Goal: Task Accomplishment & Management: Complete application form

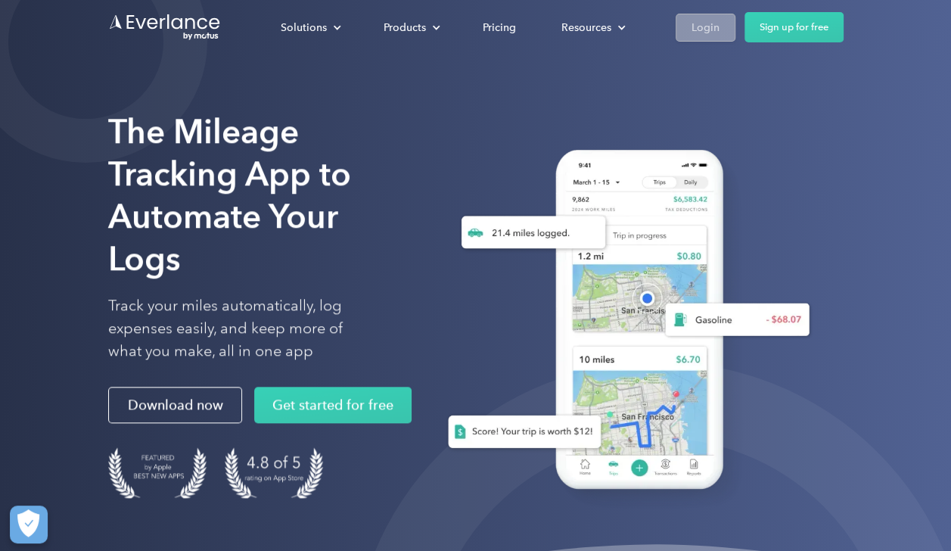
click at [700, 32] on div "Login" at bounding box center [705, 27] width 28 height 19
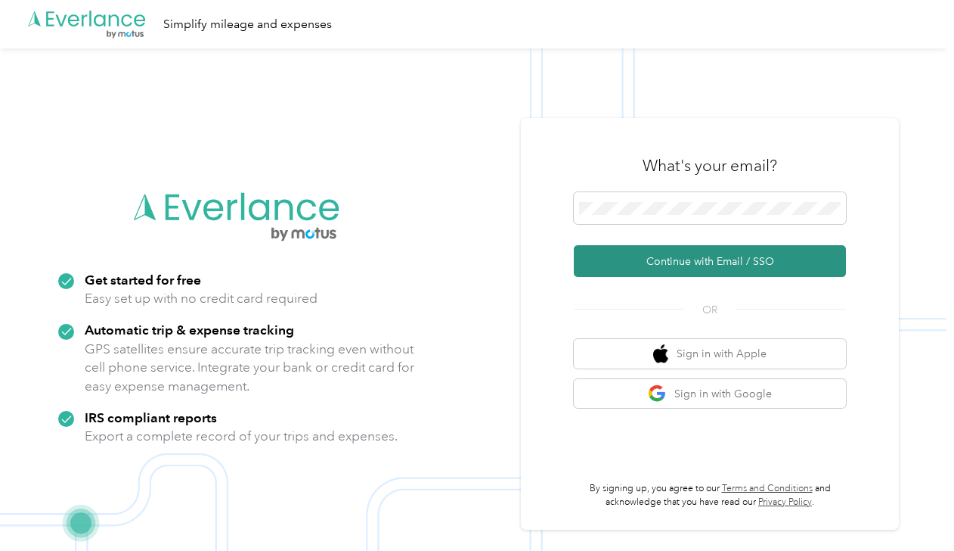
drag, startPoint x: 661, startPoint y: 256, endPoint x: 635, endPoint y: 262, distance: 27.2
click at [635, 262] on button "Continue with Email / SSO" at bounding box center [710, 261] width 272 height 32
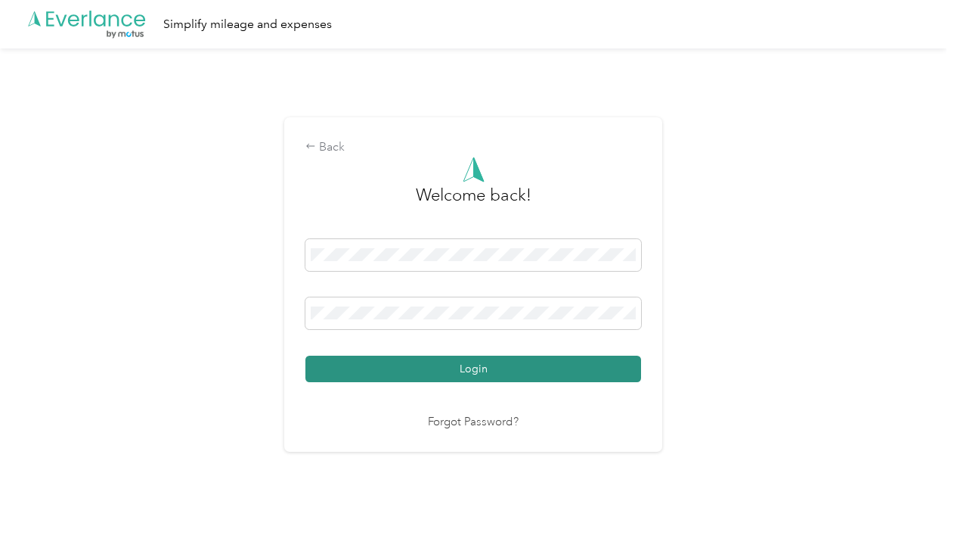
click at [473, 365] on button "Login" at bounding box center [474, 368] width 336 height 26
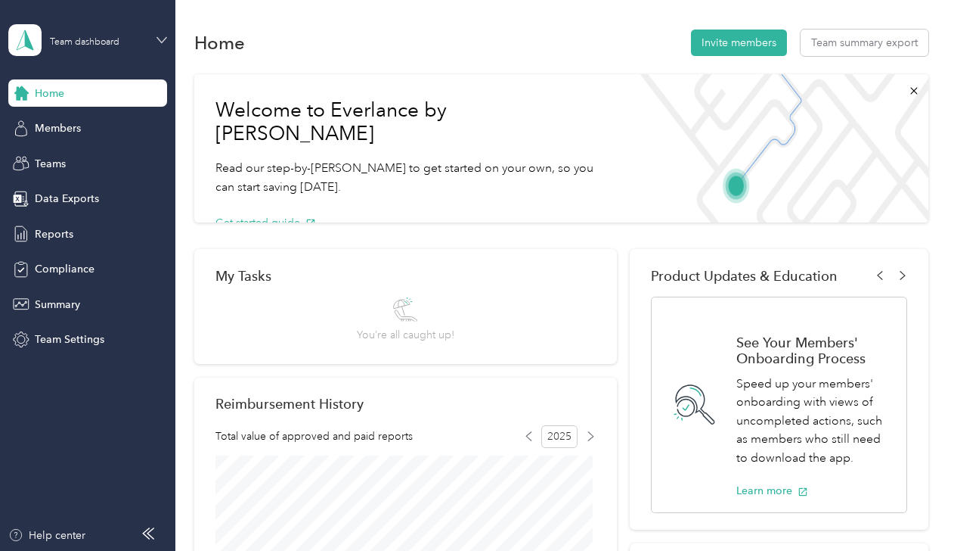
click at [161, 37] on icon at bounding box center [162, 40] width 11 height 11
click at [78, 158] on div "Personal dashboard" at bounding box center [210, 150] width 383 height 26
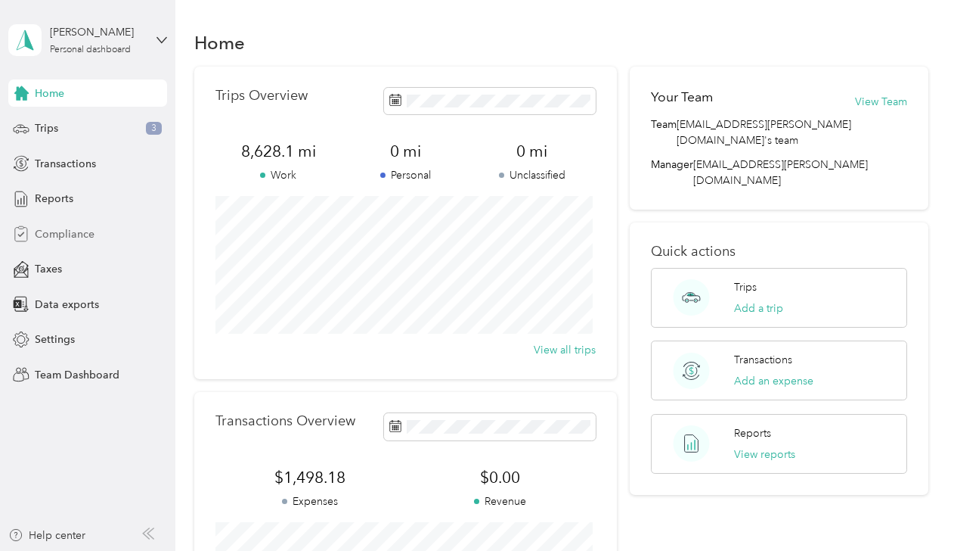
click at [59, 234] on span "Compliance" at bounding box center [65, 234] width 60 height 16
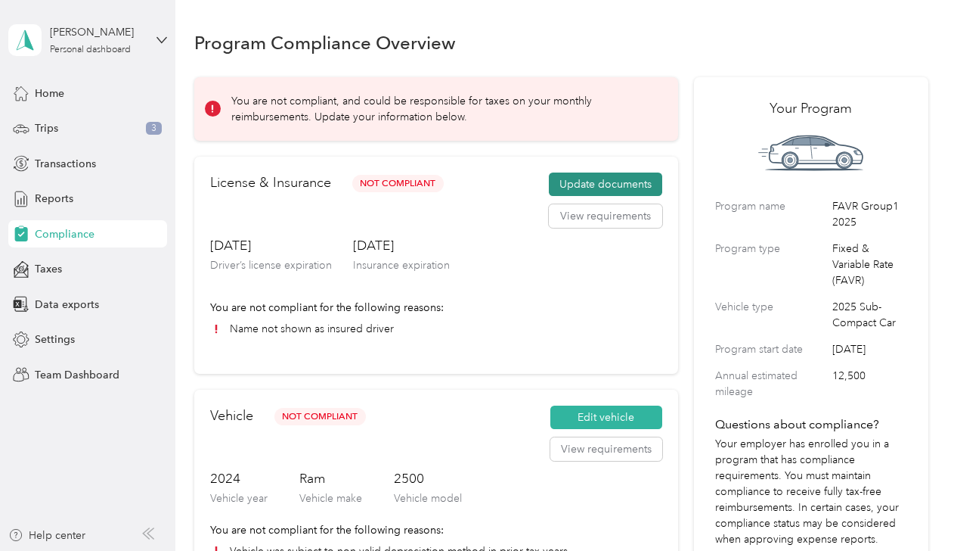
click at [605, 180] on button "Update documents" at bounding box center [605, 184] width 113 height 24
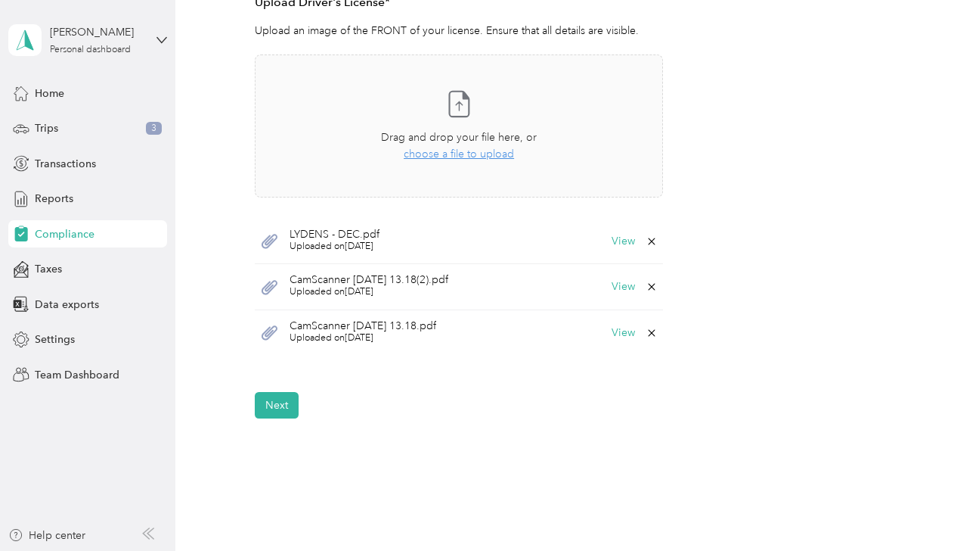
scroll to position [445, 0]
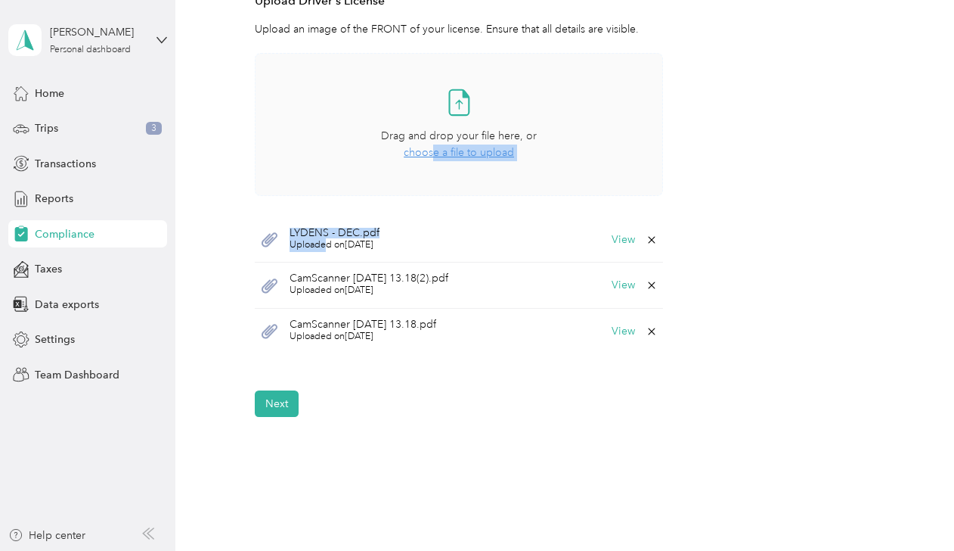
drag, startPoint x: 324, startPoint y: 239, endPoint x: 431, endPoint y: 151, distance: 138.1
click at [431, 151] on div "Take a photo or choose a photo from your library Drag and drop your file here, …" at bounding box center [459, 203] width 408 height 301
drag, startPoint x: 431, startPoint y: 151, endPoint x: 460, endPoint y: 148, distance: 28.9
click at [460, 148] on span "choose a file to upload" at bounding box center [459, 152] width 110 height 13
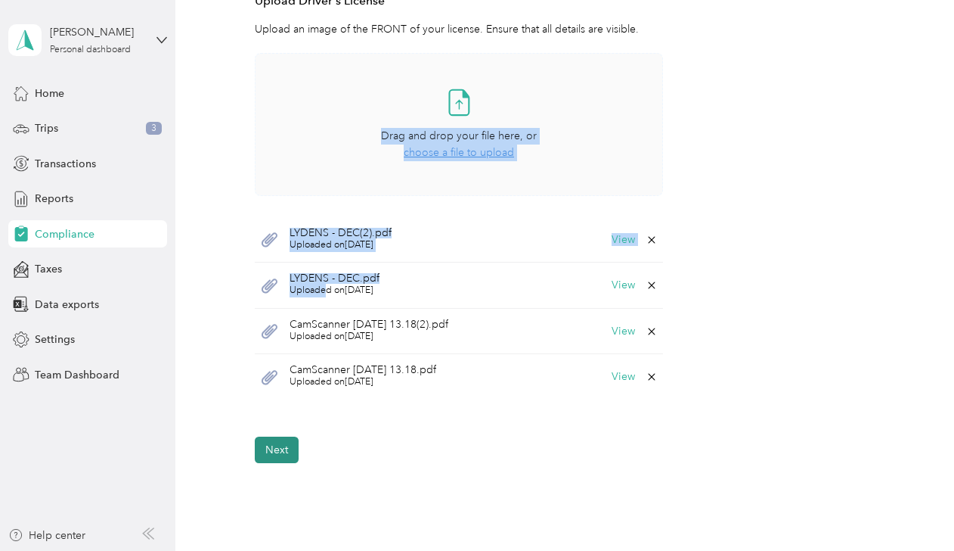
click at [280, 449] on button "Next" at bounding box center [277, 449] width 44 height 26
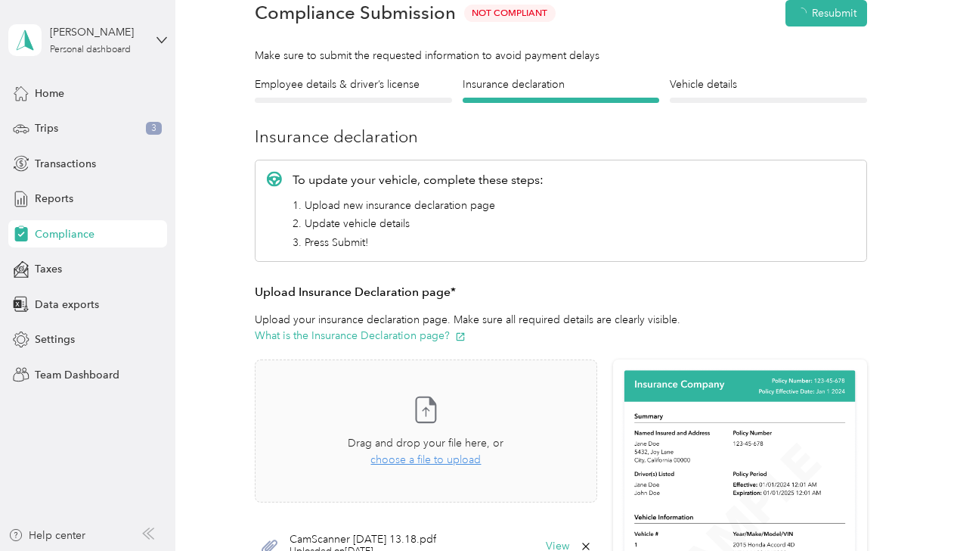
scroll to position [18, 0]
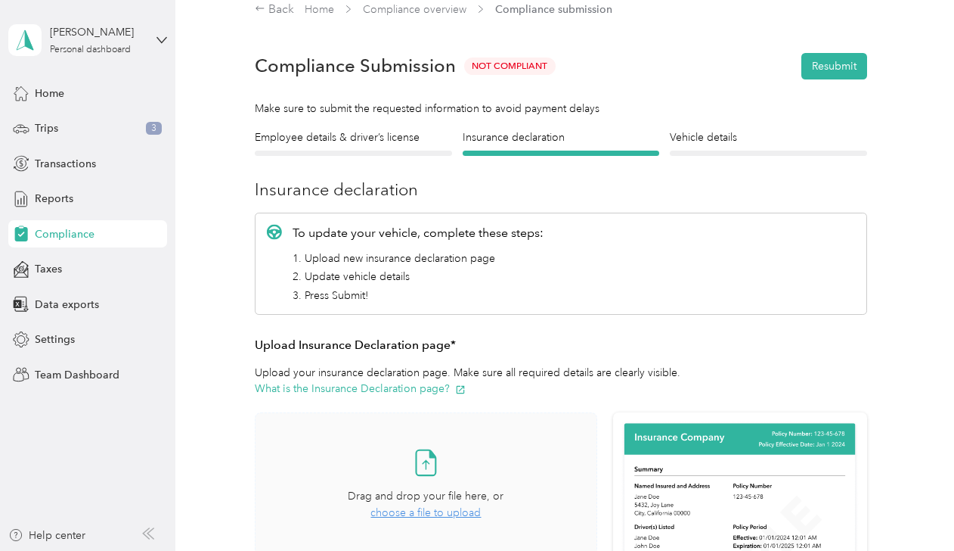
click at [432, 511] on span "choose a file to upload" at bounding box center [426, 512] width 110 height 13
click at [859, 295] on div "To update your vehicle, complete these steps: 1. Upload new insurance declarati…" at bounding box center [561, 263] width 612 height 101
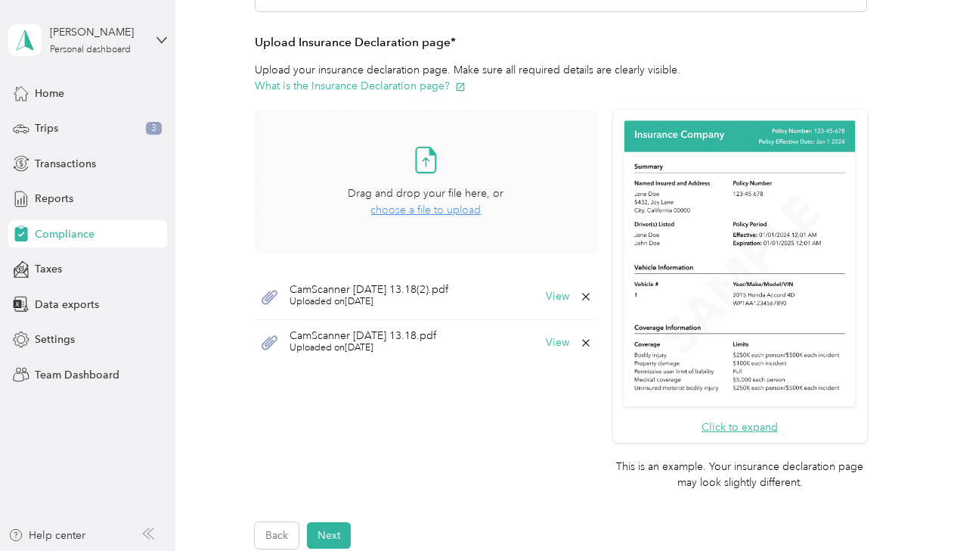
scroll to position [324, 0]
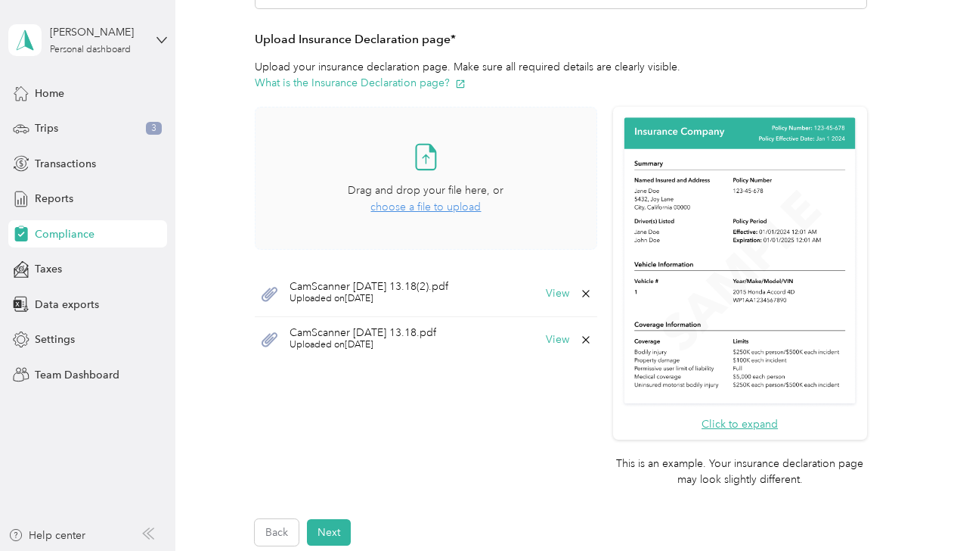
click at [410, 213] on div "Drag and drop your file here, or choose a file to upload" at bounding box center [426, 198] width 156 height 33
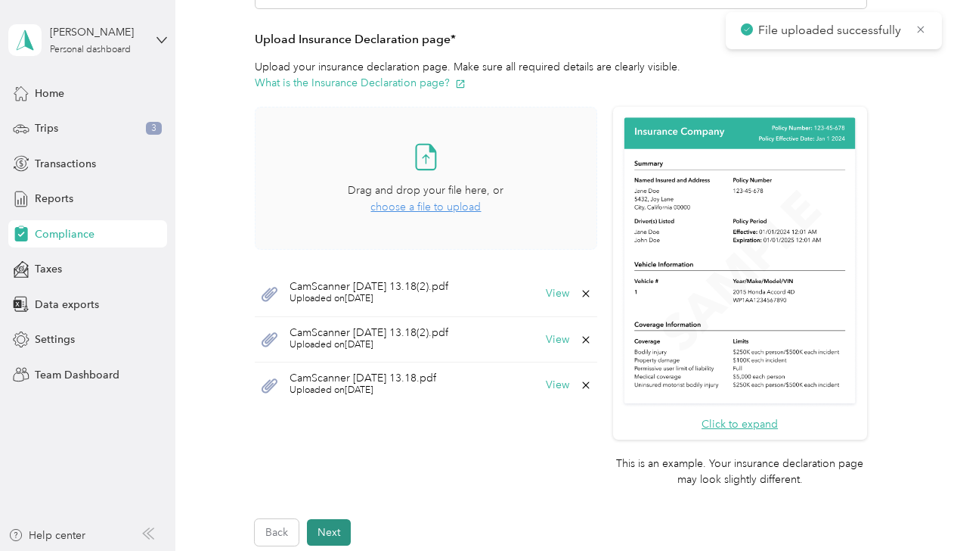
click at [328, 533] on button "Next" at bounding box center [329, 532] width 44 height 26
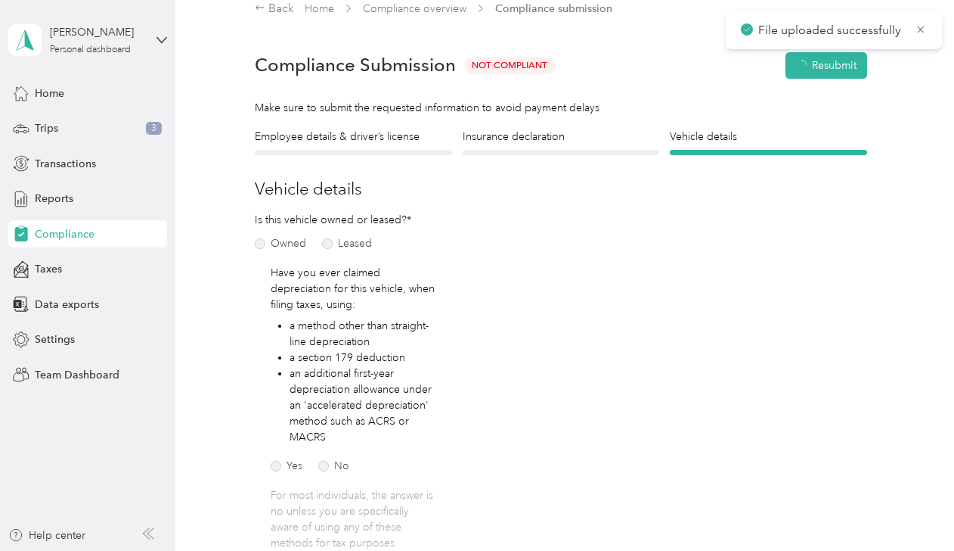
scroll to position [18, 0]
click at [826, 76] on button "Resubmit" at bounding box center [835, 66] width 66 height 26
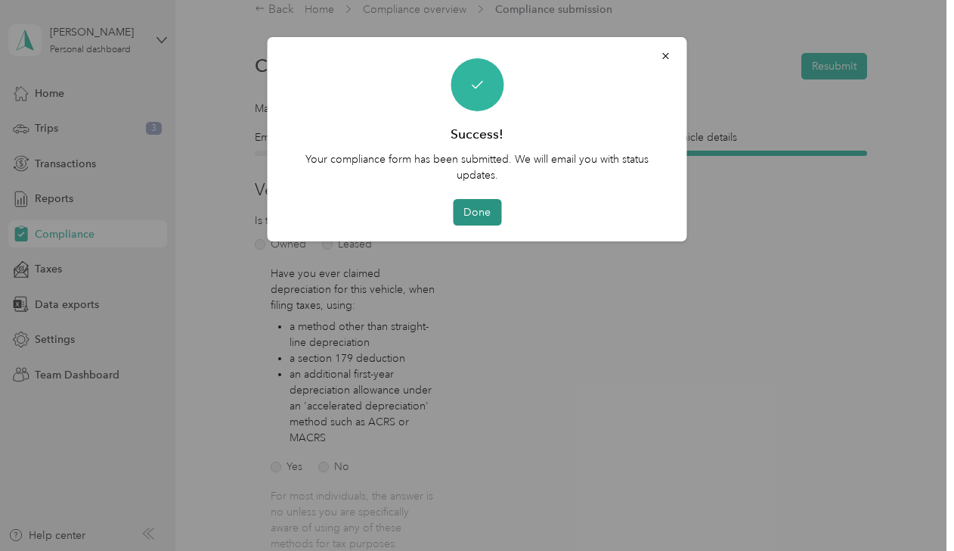
click at [476, 220] on button "Done" at bounding box center [477, 212] width 48 height 26
